Goal: Find contact information: Find contact information

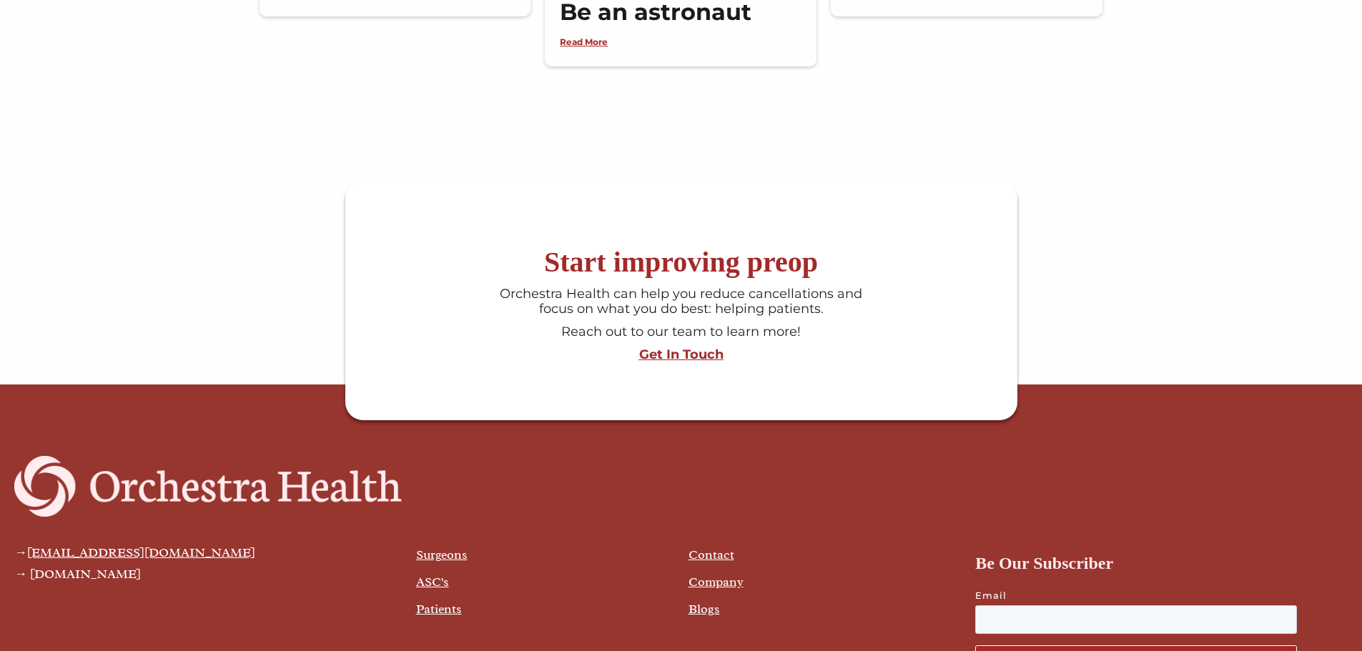
scroll to position [3842, 0]
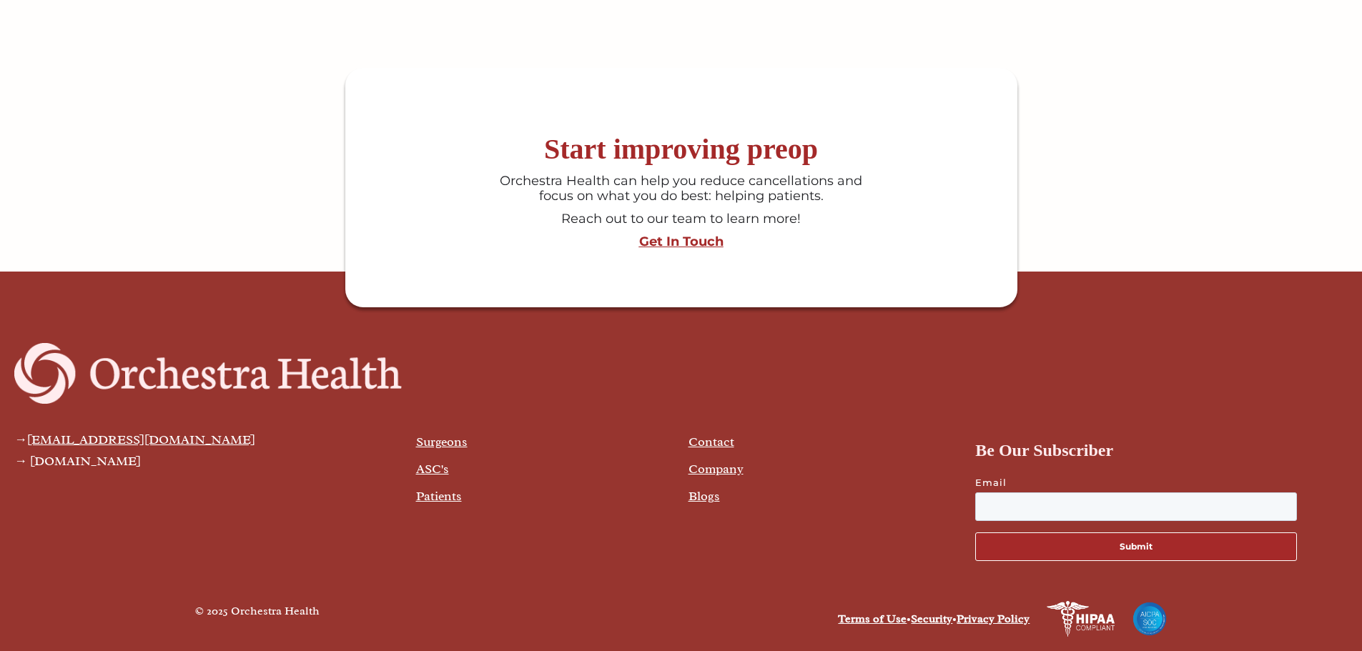
click at [691, 442] on link "Contact" at bounding box center [711, 442] width 46 height 16
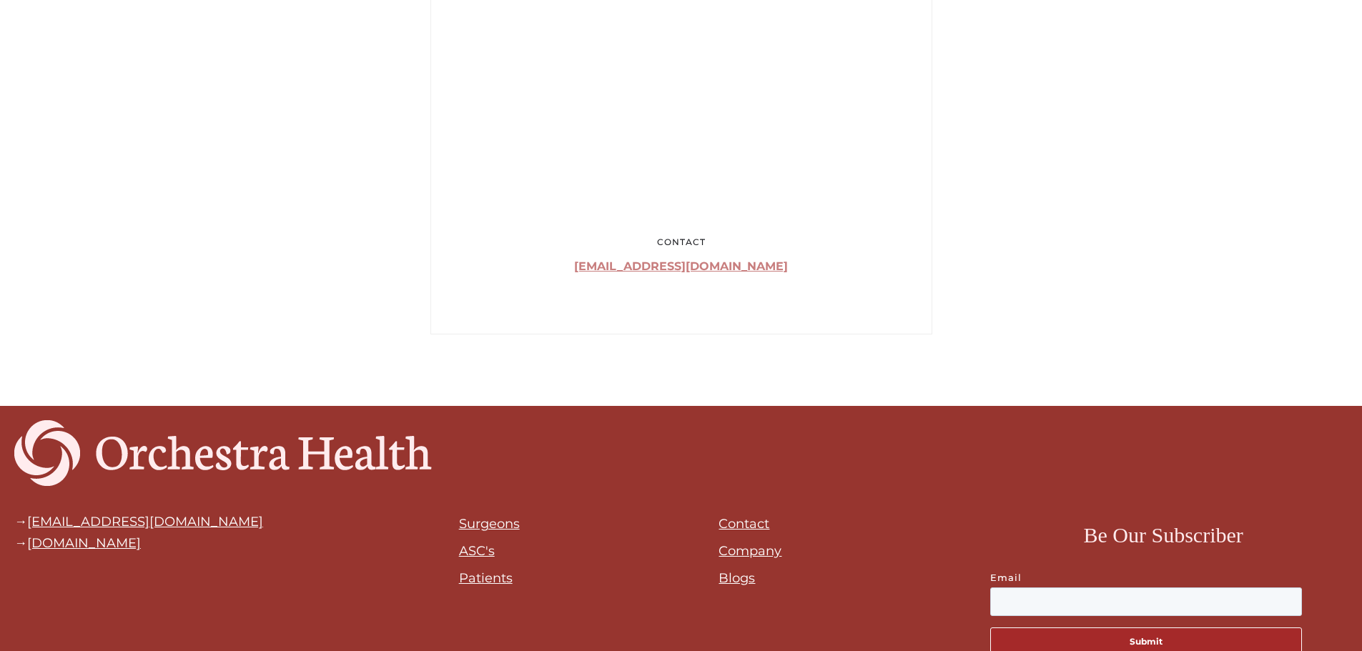
scroll to position [802, 0]
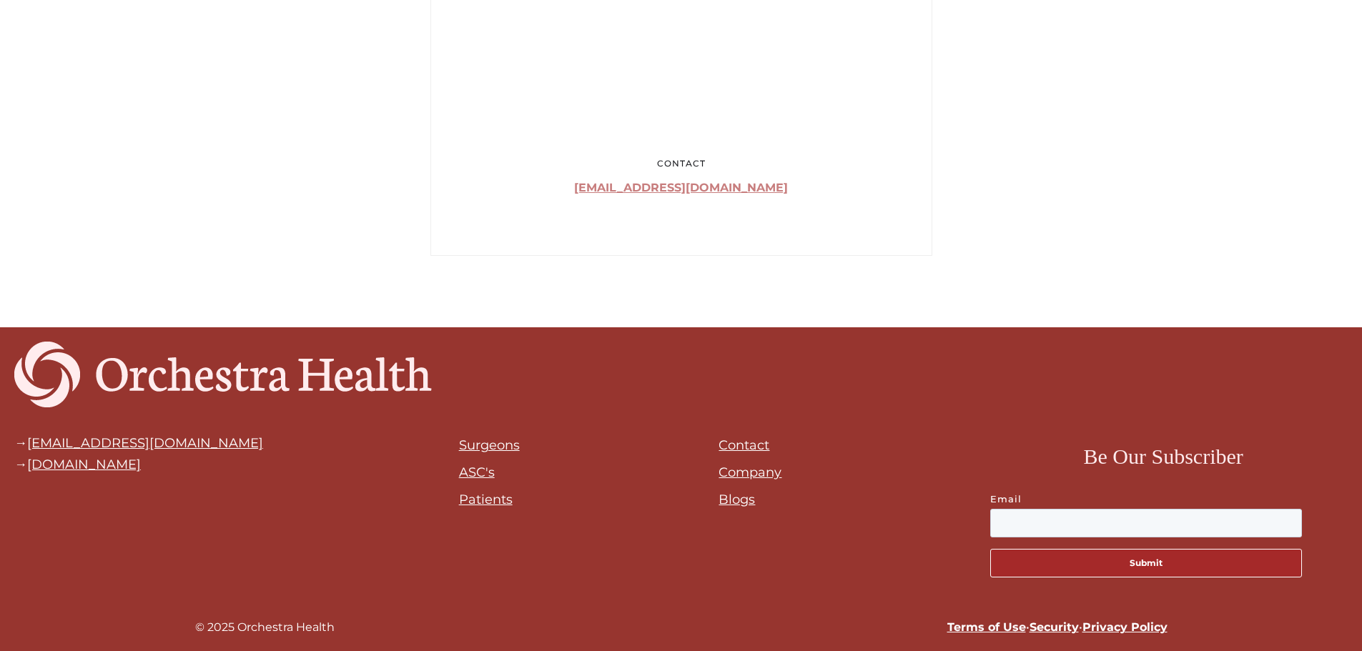
scroll to position [1016, 0]
click at [759, 445] on link "Contact" at bounding box center [743, 445] width 51 height 16
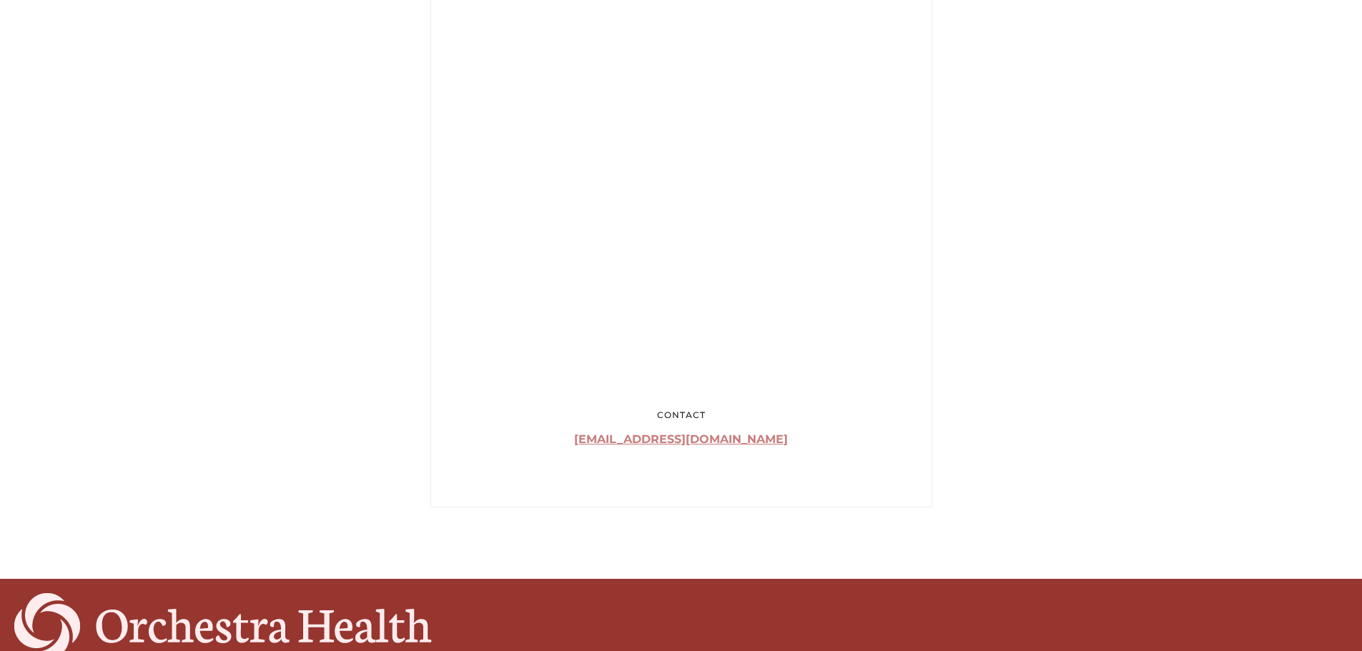
scroll to position [643, 0]
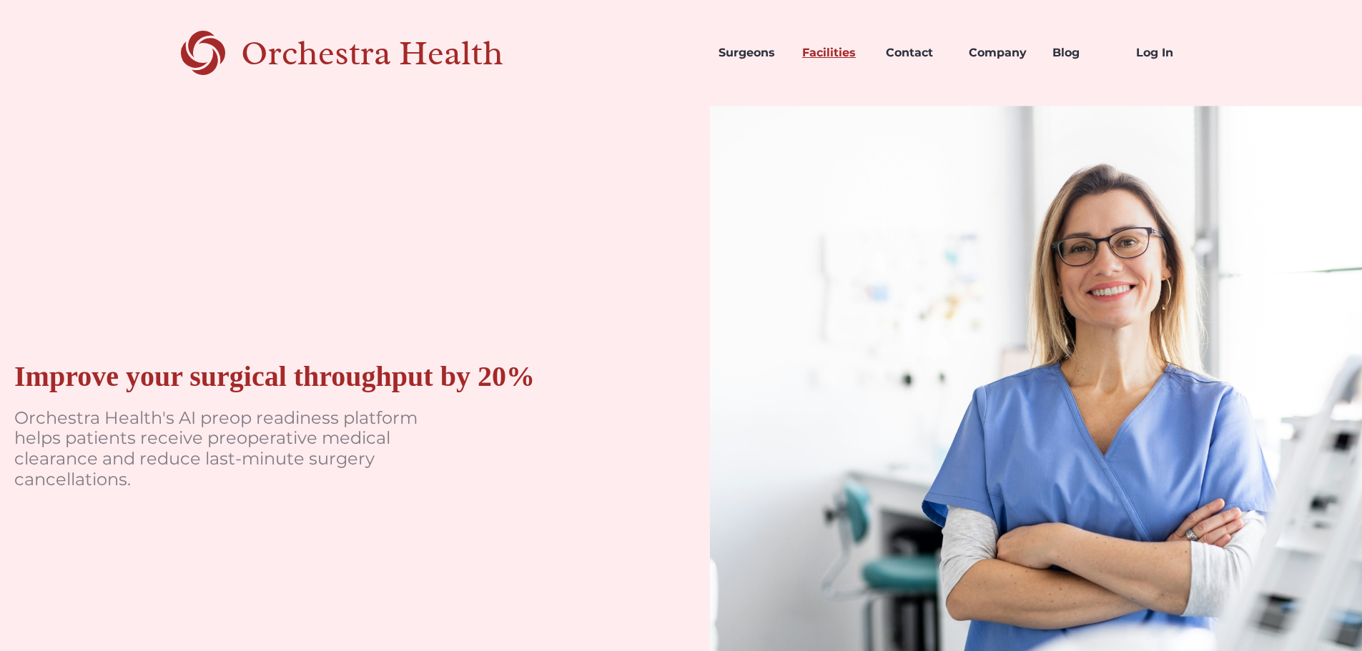
click at [821, 51] on link "Facilities" at bounding box center [832, 53] width 84 height 49
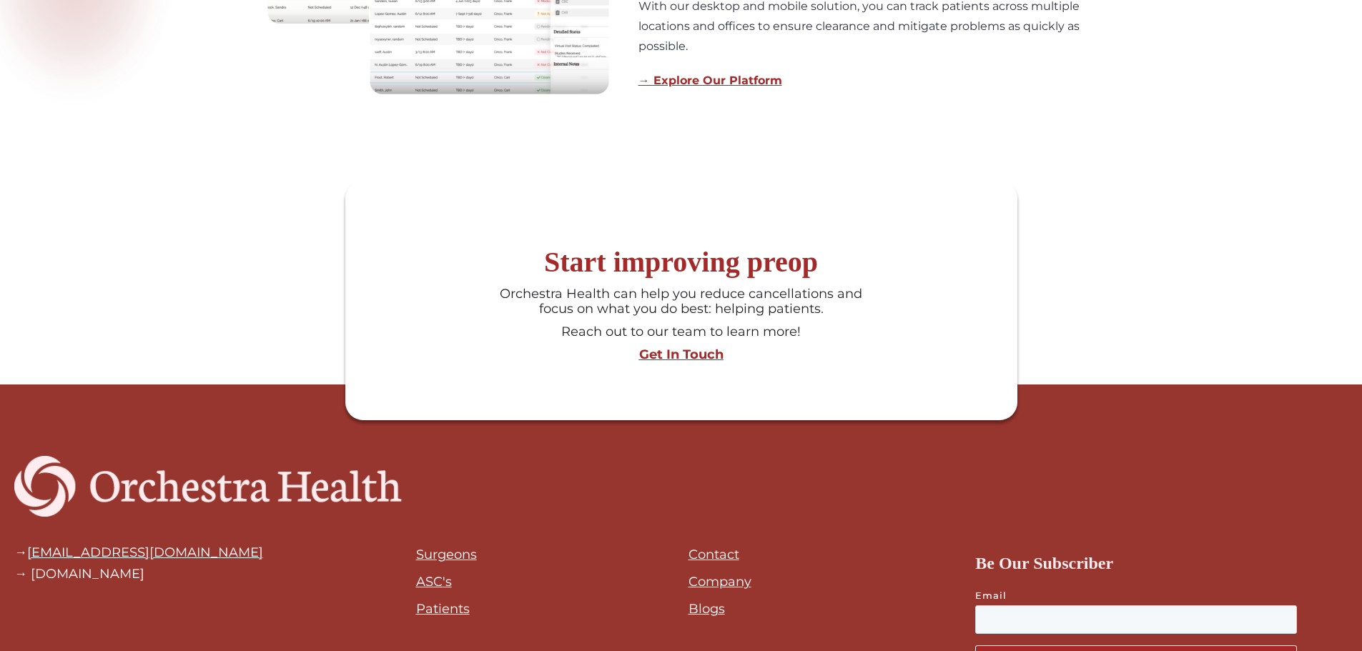
scroll to position [1398, 0]
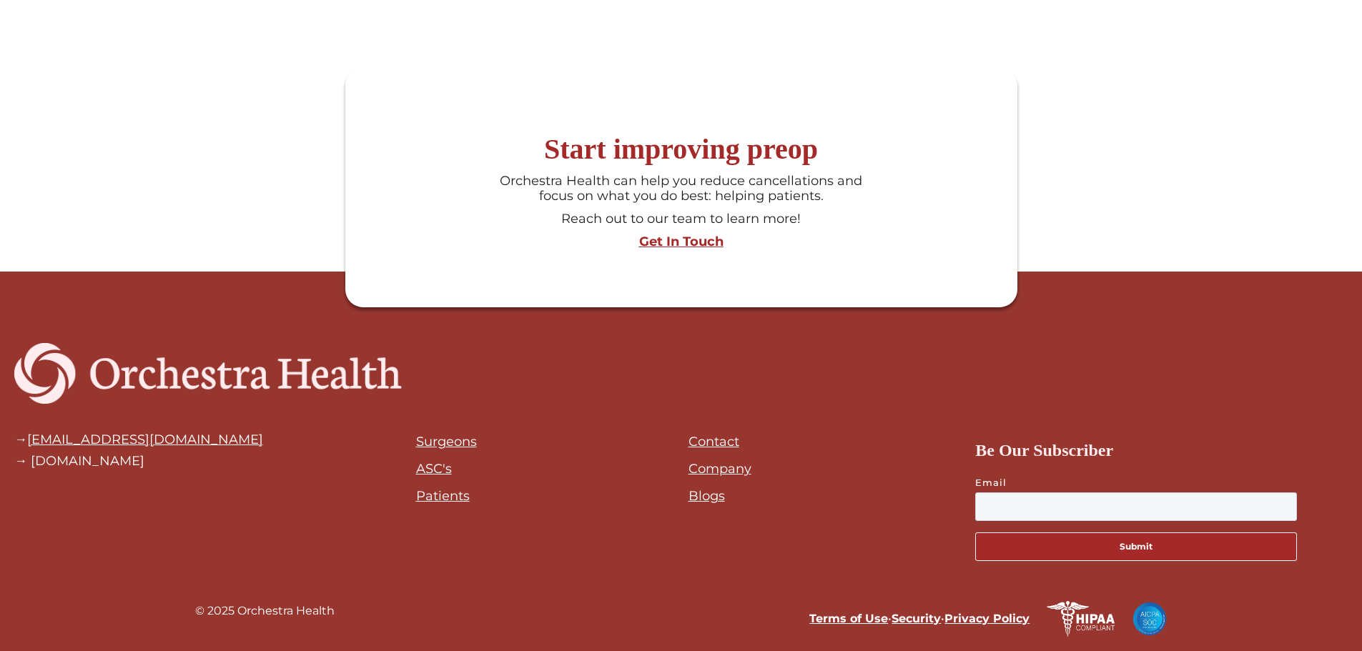
click at [720, 472] on link "Company" at bounding box center [719, 469] width 63 height 16
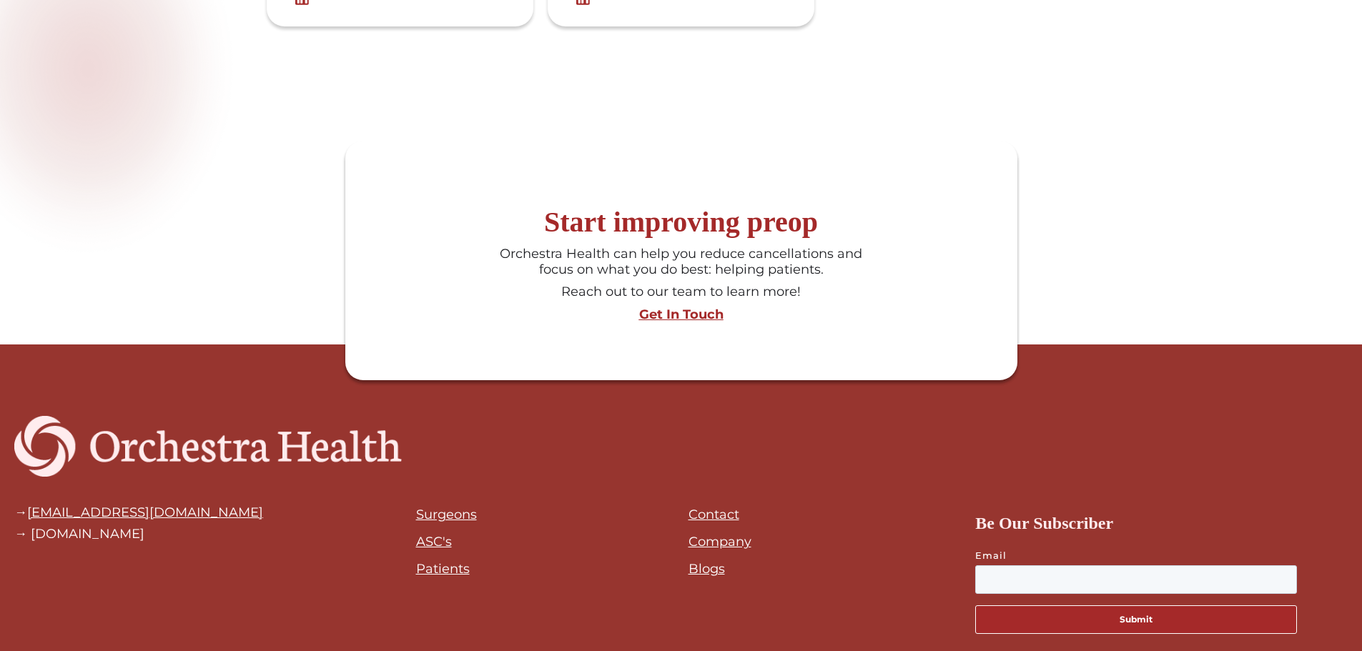
scroll to position [1871, 0]
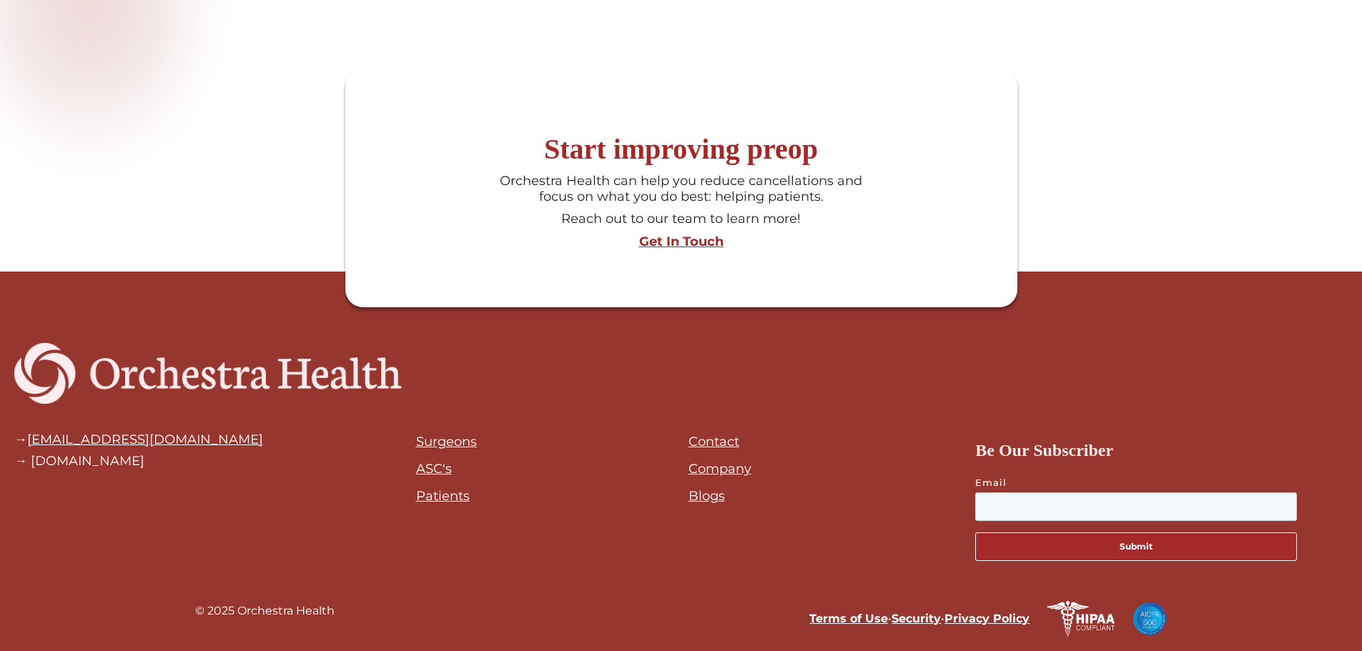
click at [710, 442] on link "Contact" at bounding box center [713, 442] width 51 height 16
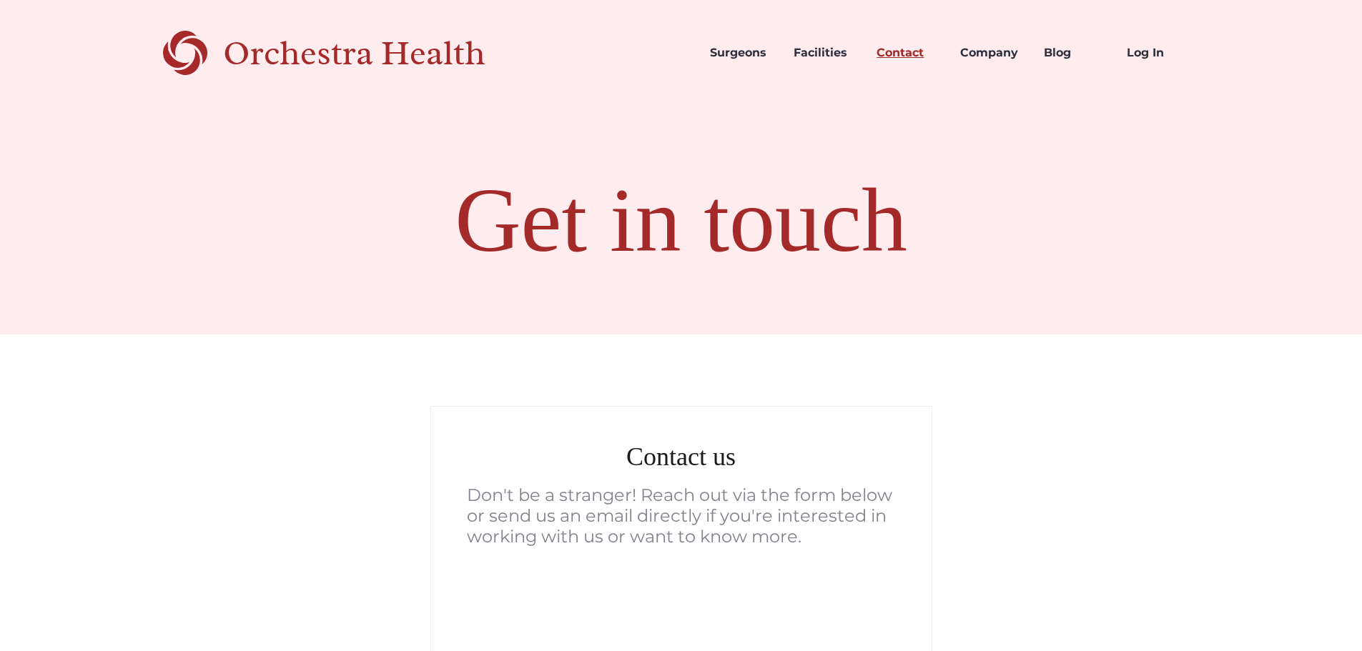
click at [898, 55] on link "Contact" at bounding box center [907, 53] width 84 height 49
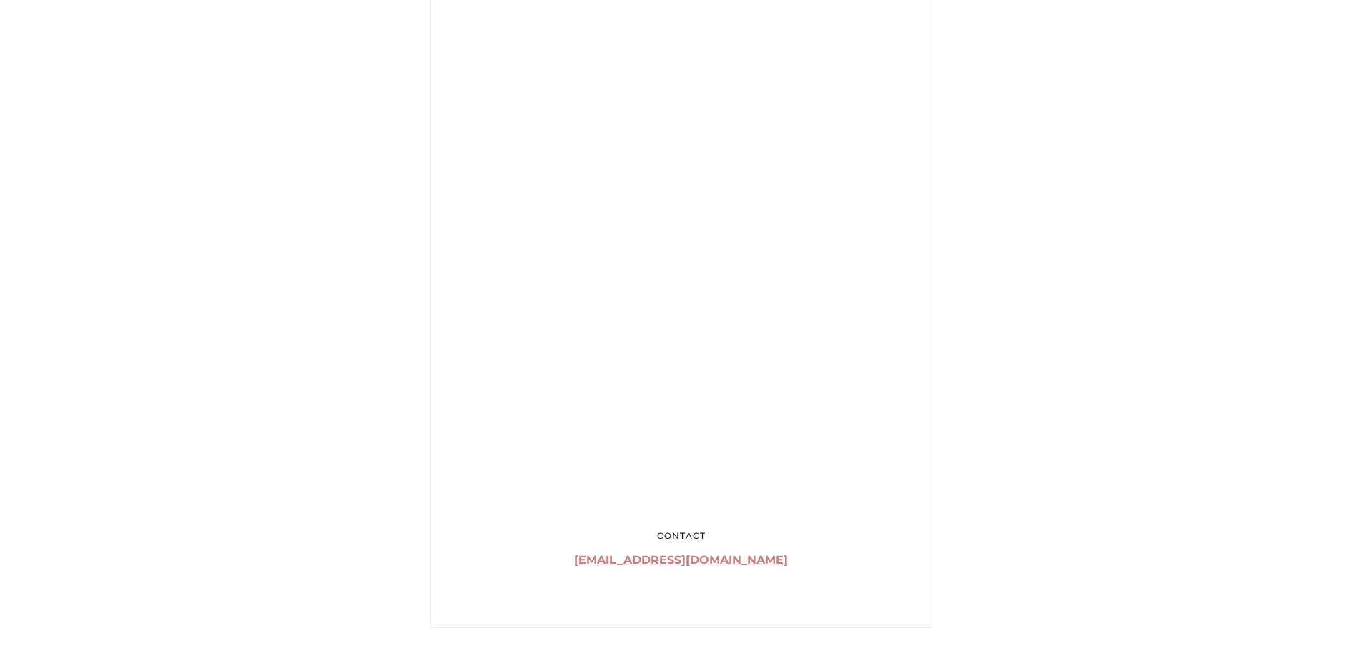
scroll to position [929, 0]
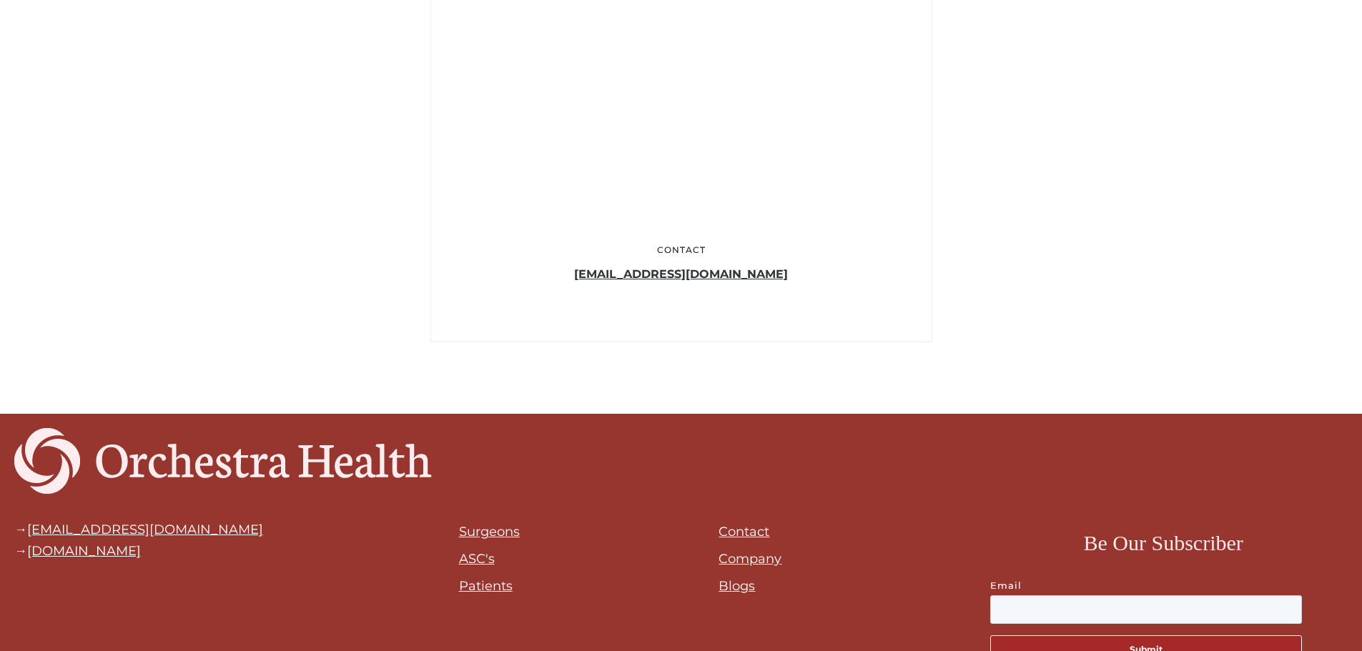
click at [708, 276] on link "[EMAIL_ADDRESS][DOMAIN_NAME]" at bounding box center [681, 274] width 214 height 14
click at [715, 274] on link "[EMAIL_ADDRESS][DOMAIN_NAME]" at bounding box center [681, 274] width 214 height 14
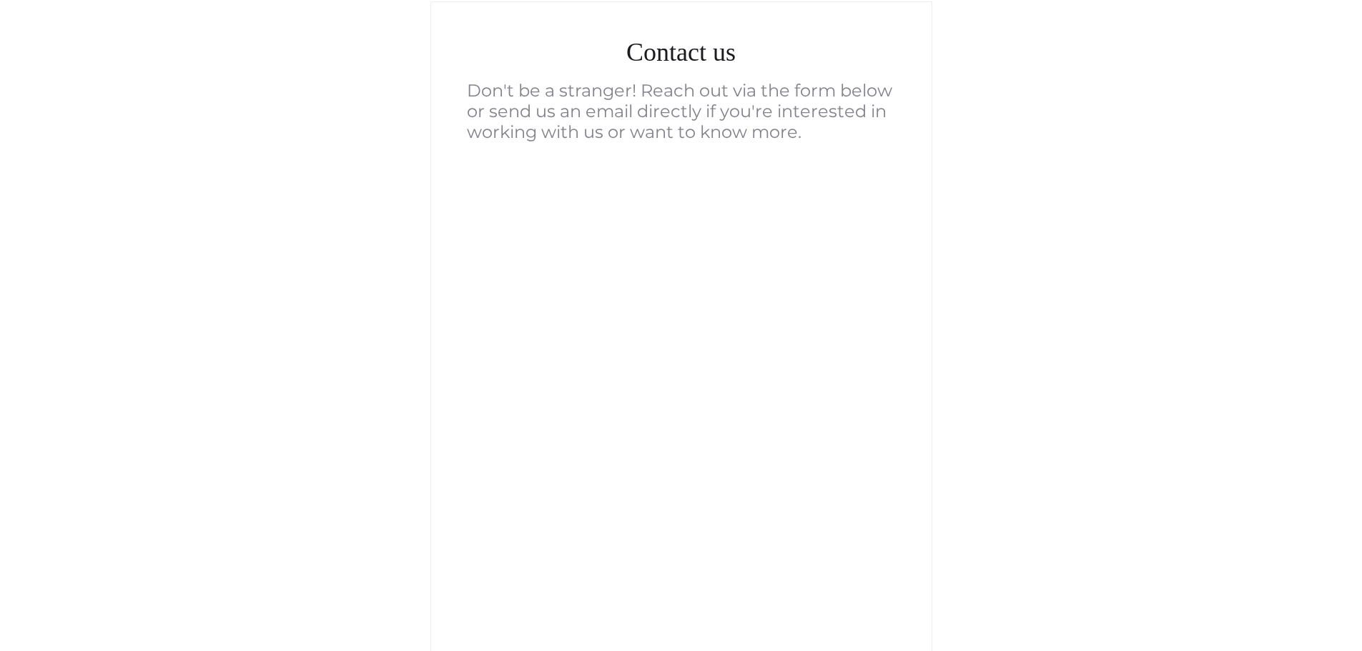
scroll to position [572, 0]
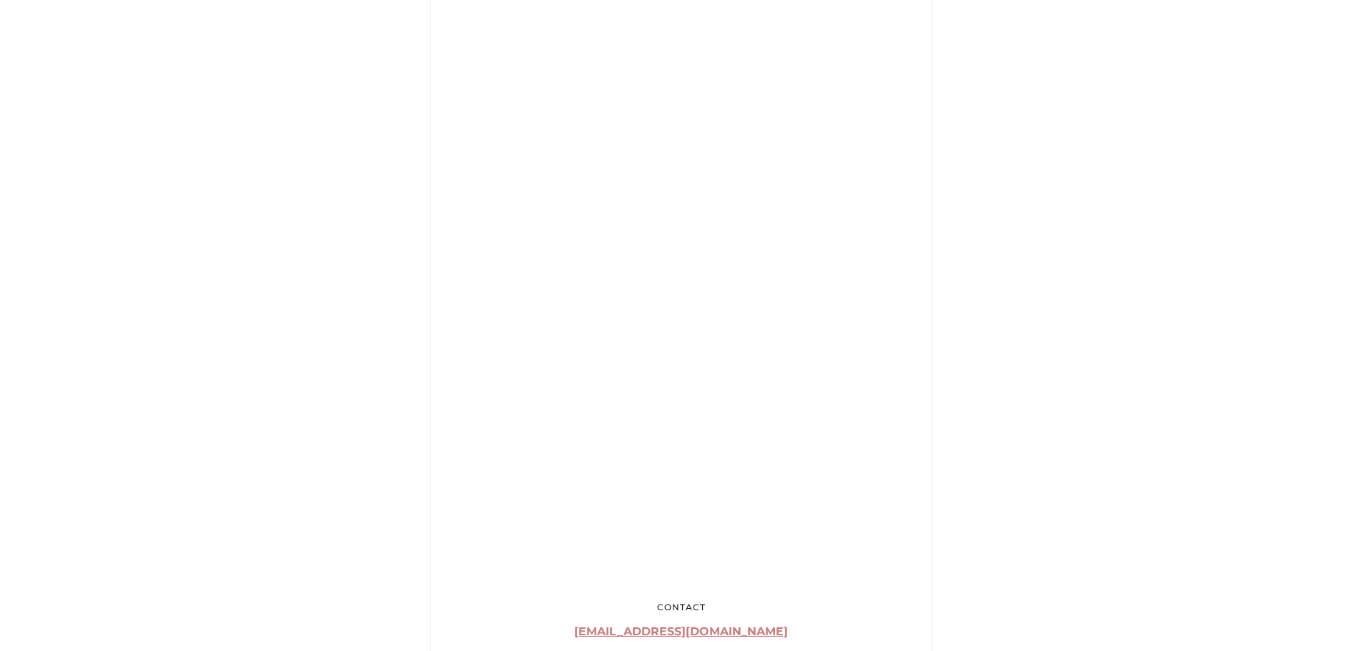
click at [972, 423] on div "Contact us Don't be a stranger! Reach out via the form below or send us an emai…" at bounding box center [681, 267] width 1072 height 866
click at [944, 373] on div "Contact us Don't be a stranger! Reach out via the form below or send us an emai…" at bounding box center [681, 267] width 1072 height 866
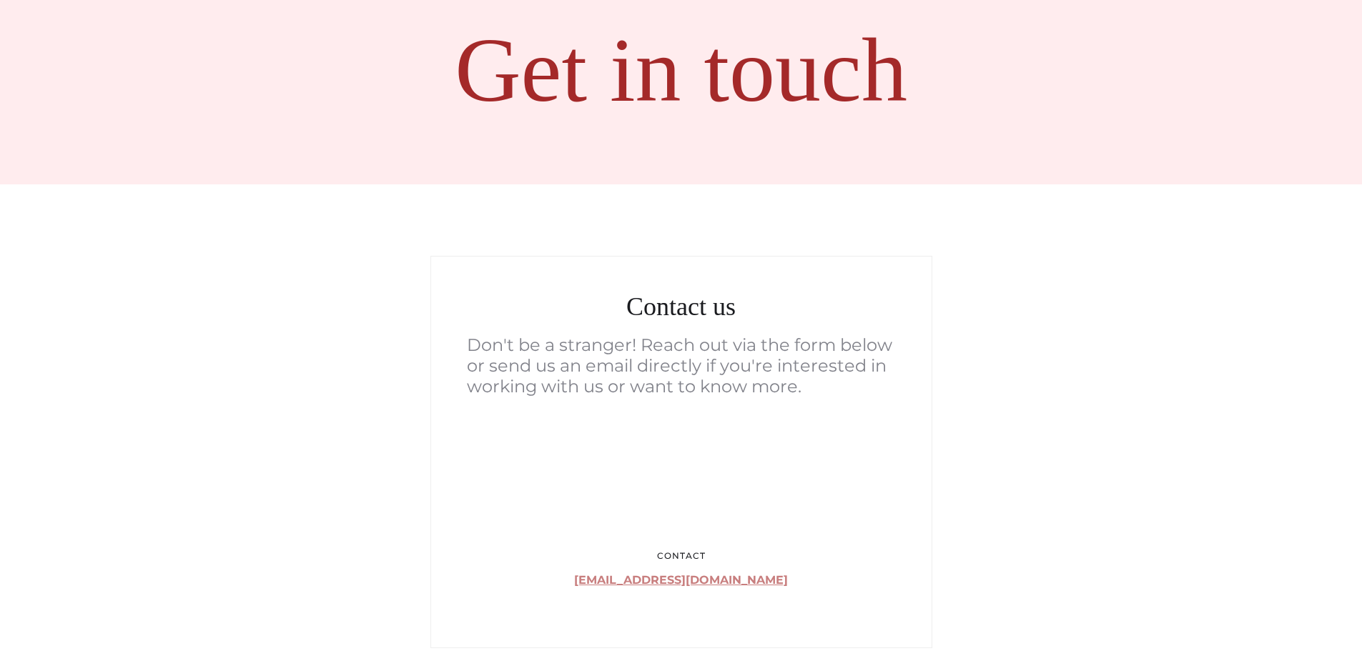
scroll to position [0, 0]
